Goal: Task Accomplishment & Management: Manage account settings

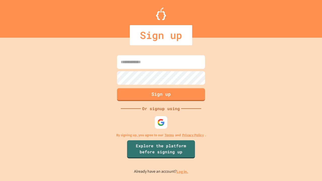
click at [183, 172] on link "Log in." at bounding box center [183, 171] width 12 height 5
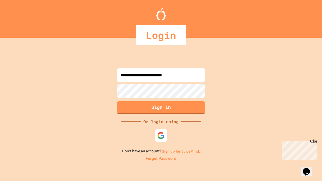
type input "**********"
